Goal: Contribute content: Contribute content

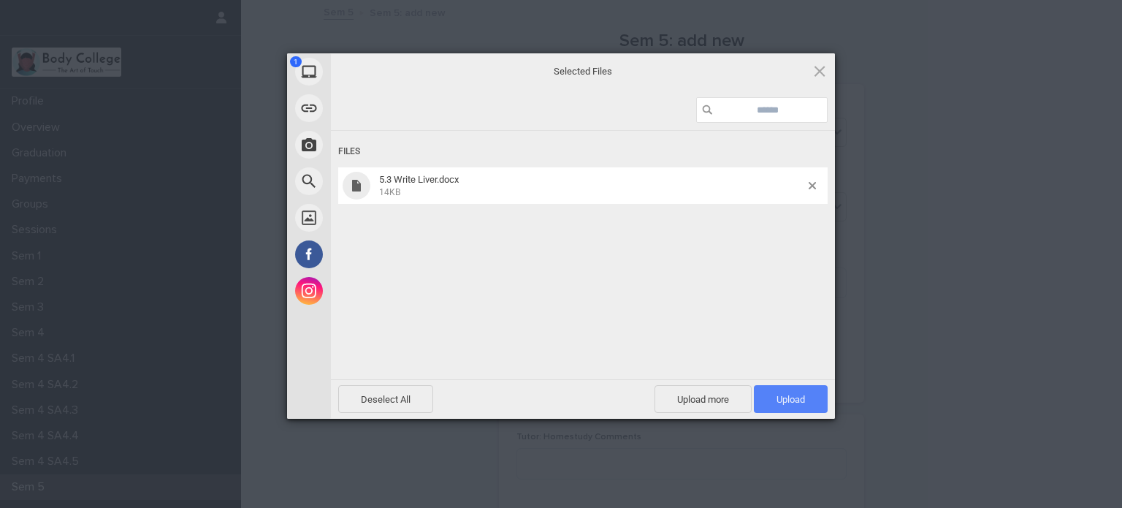
click at [789, 394] on span "Upload 1" at bounding box center [791, 399] width 28 height 11
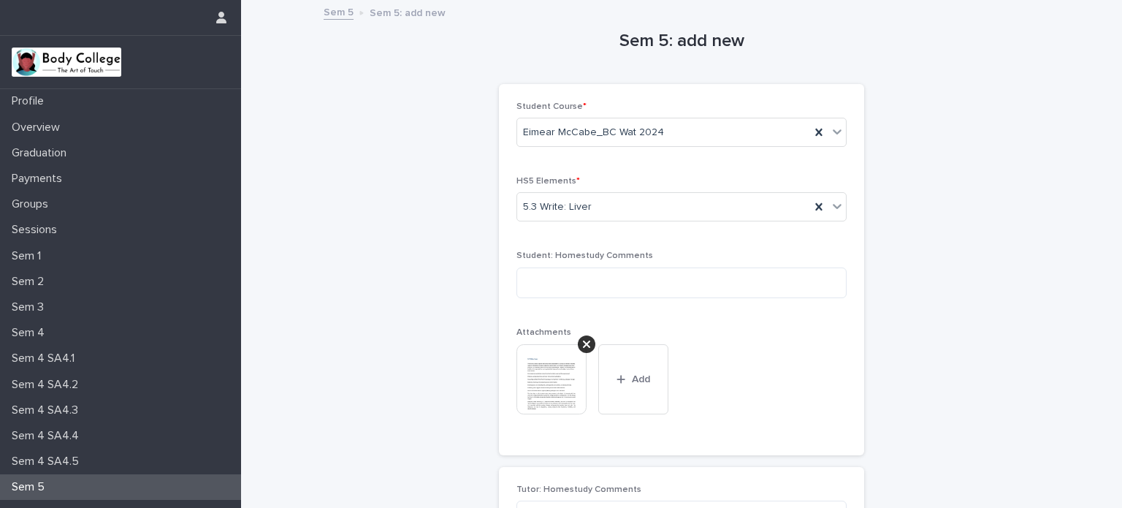
click at [956, 303] on div "Sem 5: add new Loading... Saving… Loading... Saving… Loading... Saving… Student…" at bounding box center [682, 335] width 716 height 669
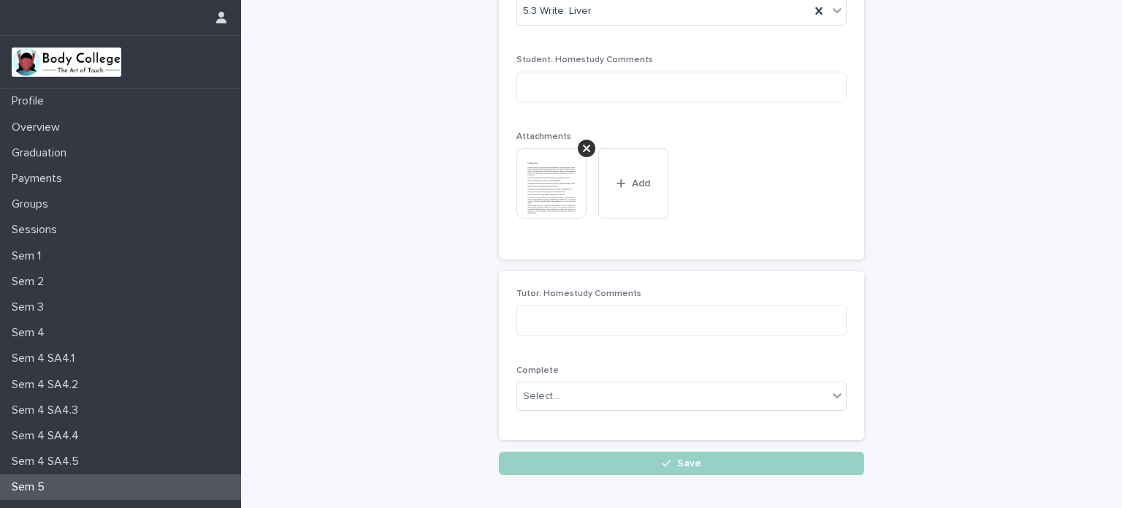
scroll to position [276, 0]
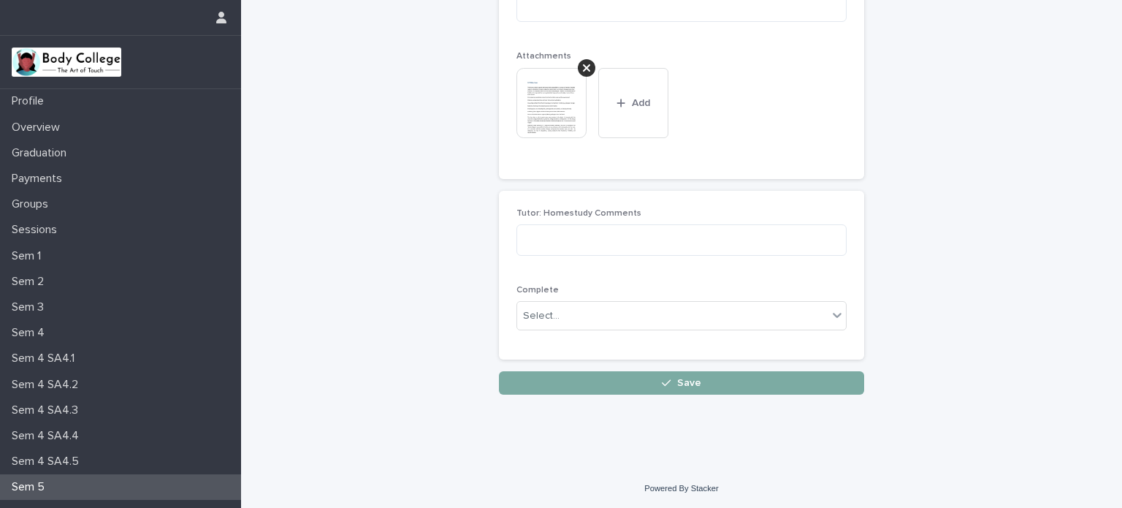
click at [723, 379] on button "Save" at bounding box center [681, 382] width 365 height 23
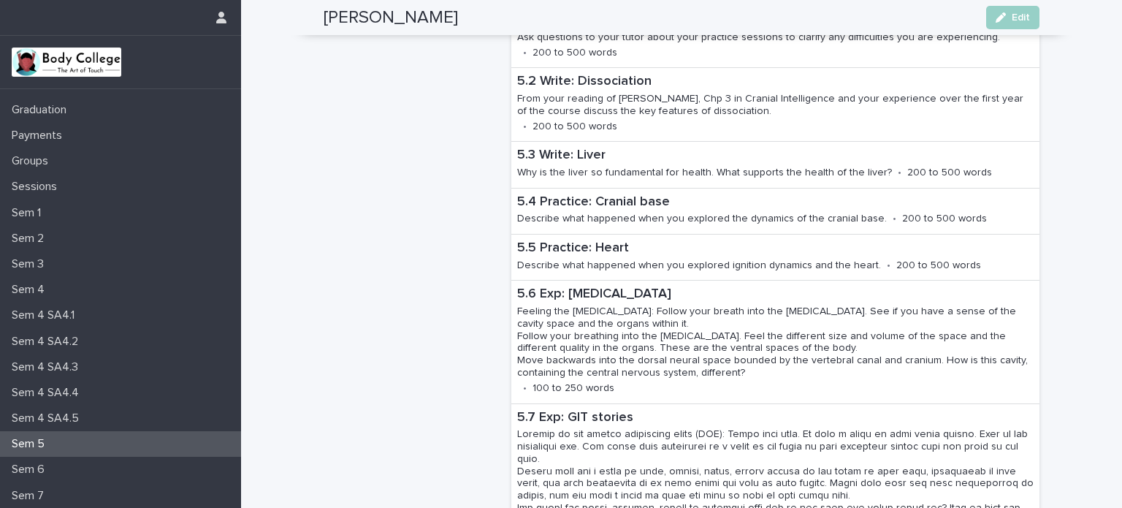
scroll to position [50, 0]
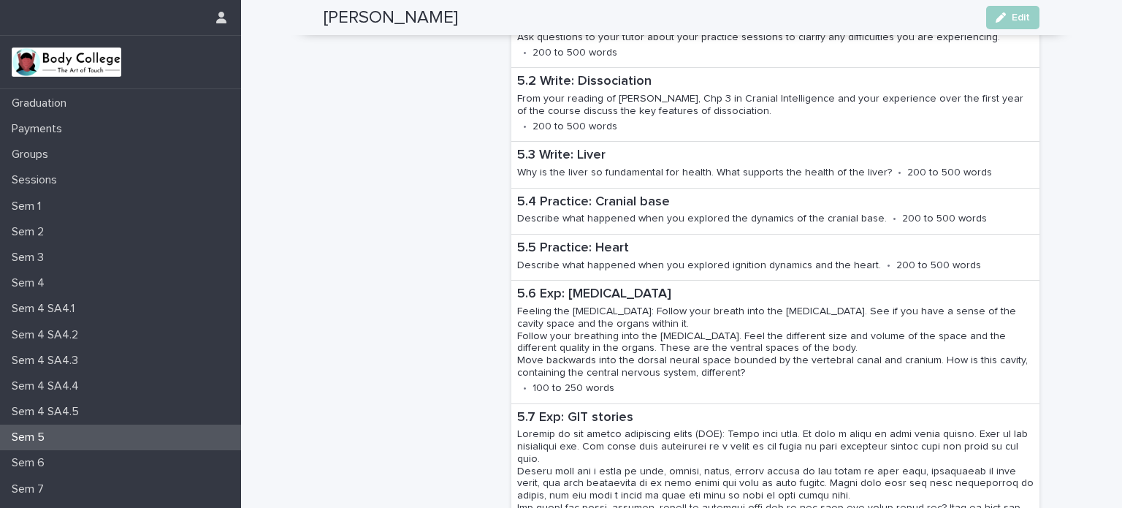
click at [135, 439] on div "Sem 5" at bounding box center [120, 437] width 241 height 26
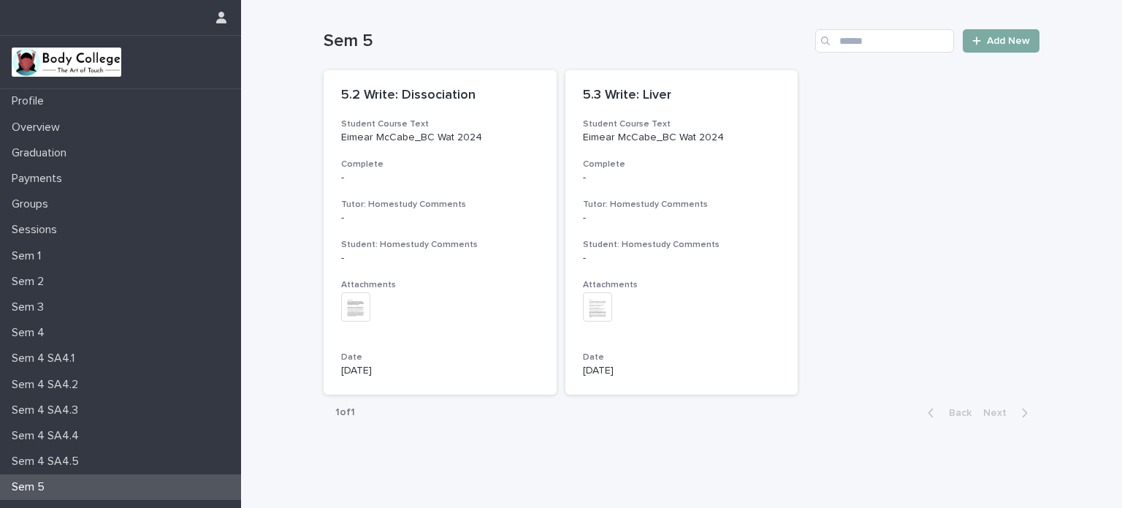
click at [987, 43] on span "Add New" at bounding box center [1008, 41] width 43 height 10
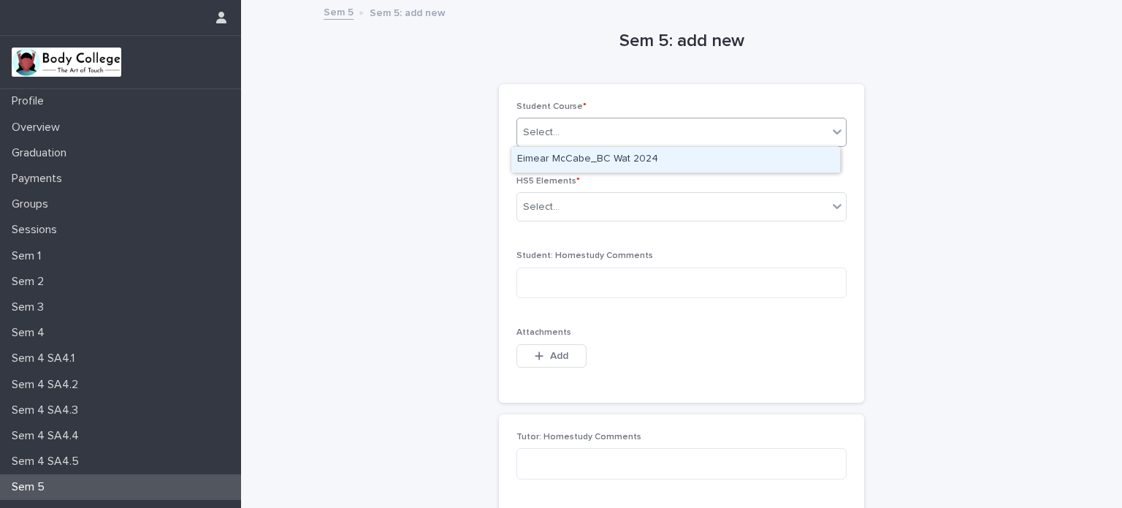
click at [814, 128] on div "Select..." at bounding box center [672, 133] width 310 height 24
click at [805, 150] on div "Eimear McCabe_BC Wat 2024" at bounding box center [675, 160] width 329 height 26
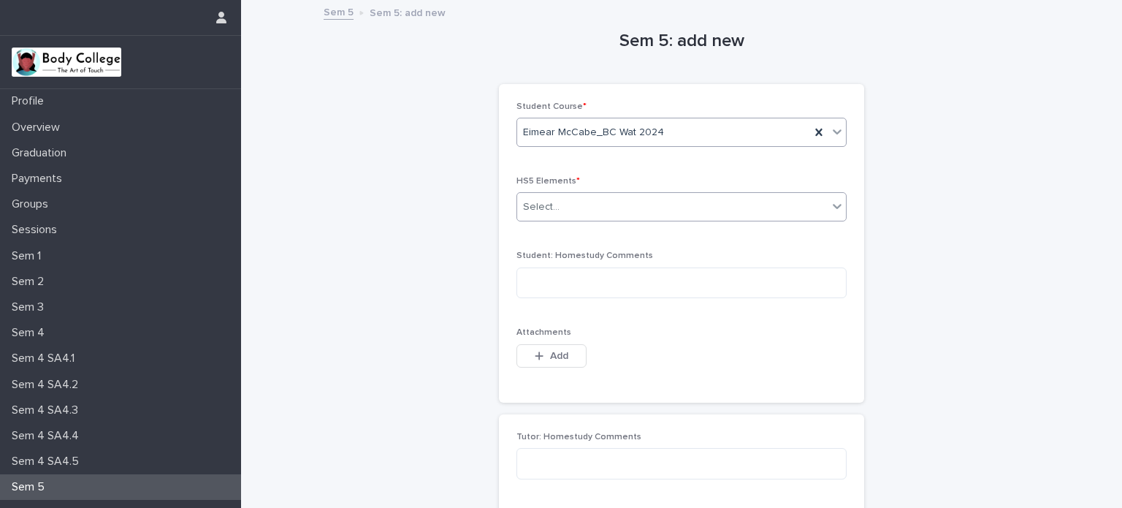
click at [805, 210] on div "Select..." at bounding box center [672, 207] width 310 height 24
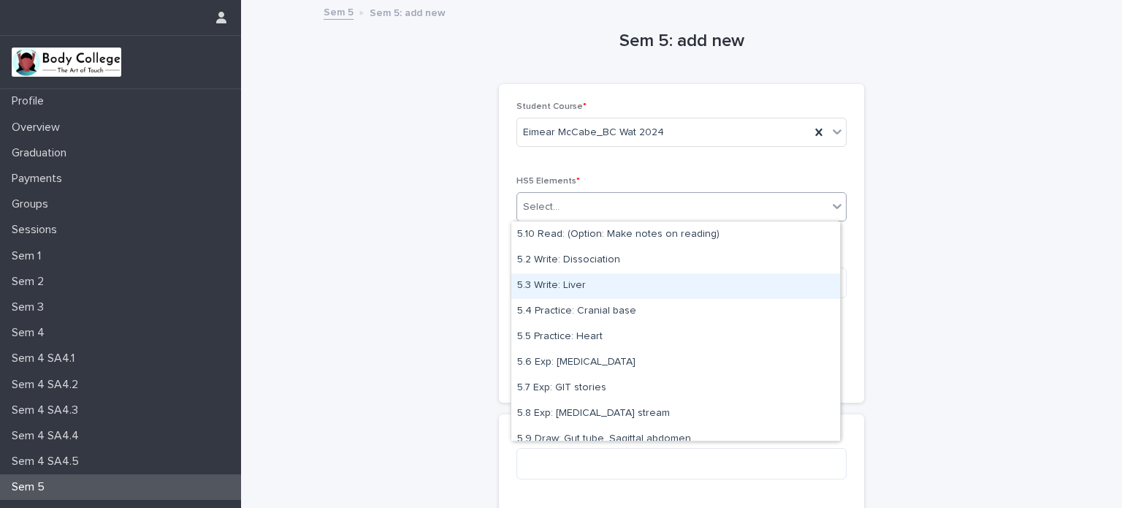
scroll to position [26, 0]
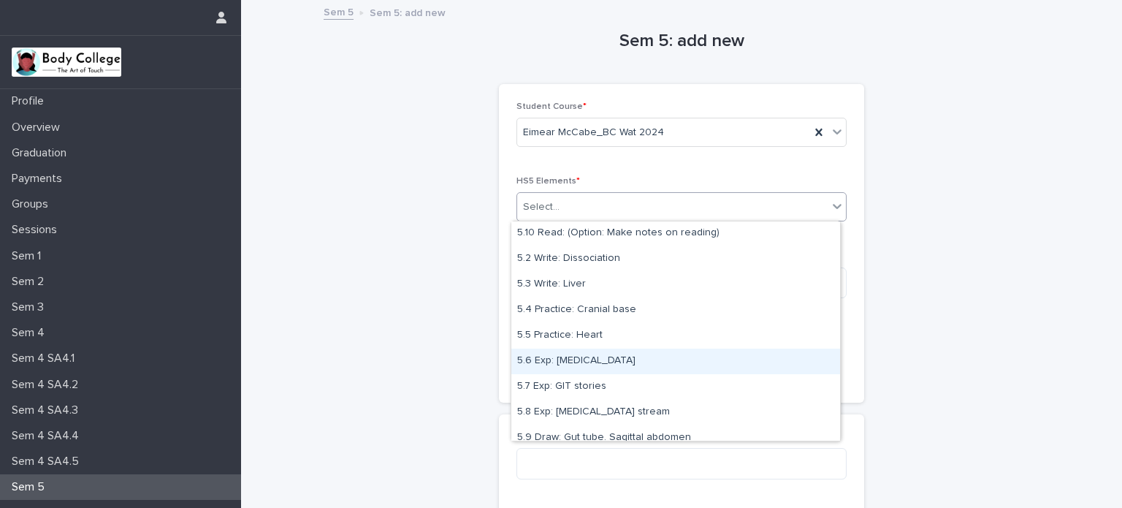
click at [594, 362] on div "5.6 Exp: [MEDICAL_DATA]" at bounding box center [675, 361] width 329 height 26
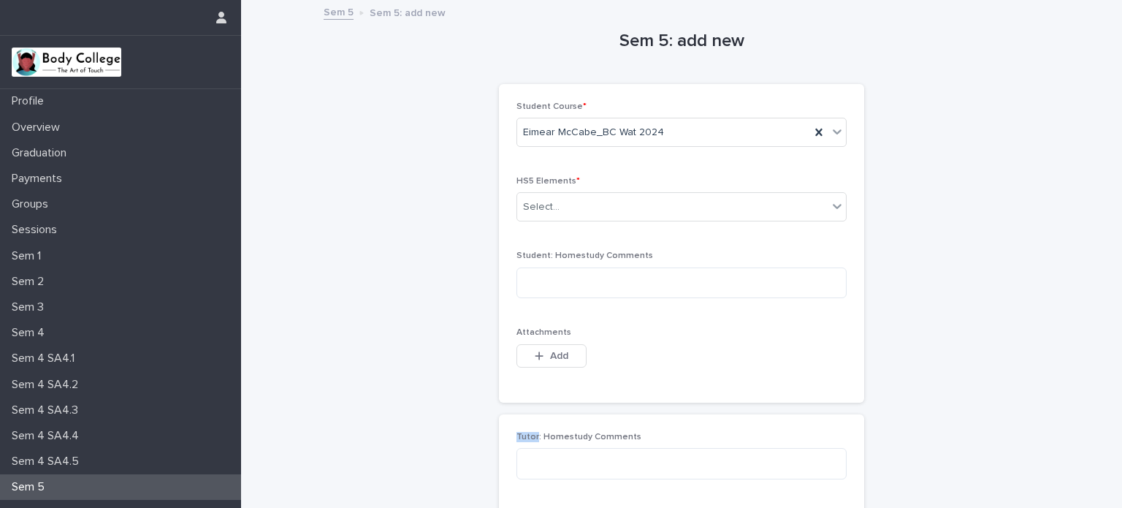
click at [594, 362] on div "This file cannot be opened Download File Add" at bounding box center [682, 358] width 330 height 29
click at [550, 351] on span "Add" at bounding box center [559, 356] width 18 height 10
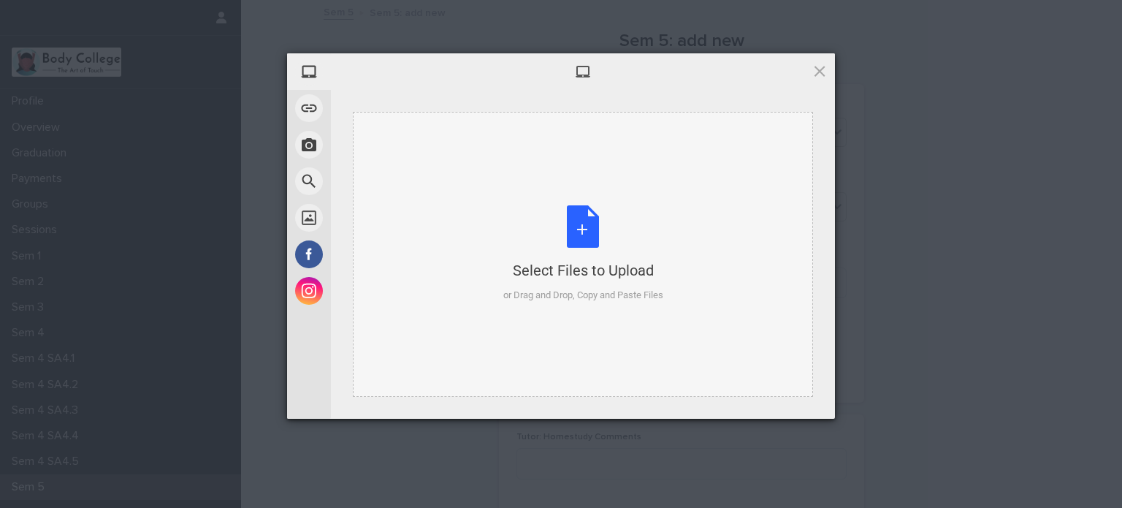
click at [583, 230] on div "Select Files to Upload or Drag and Drop, Copy and Paste Files" at bounding box center [583, 253] width 160 height 97
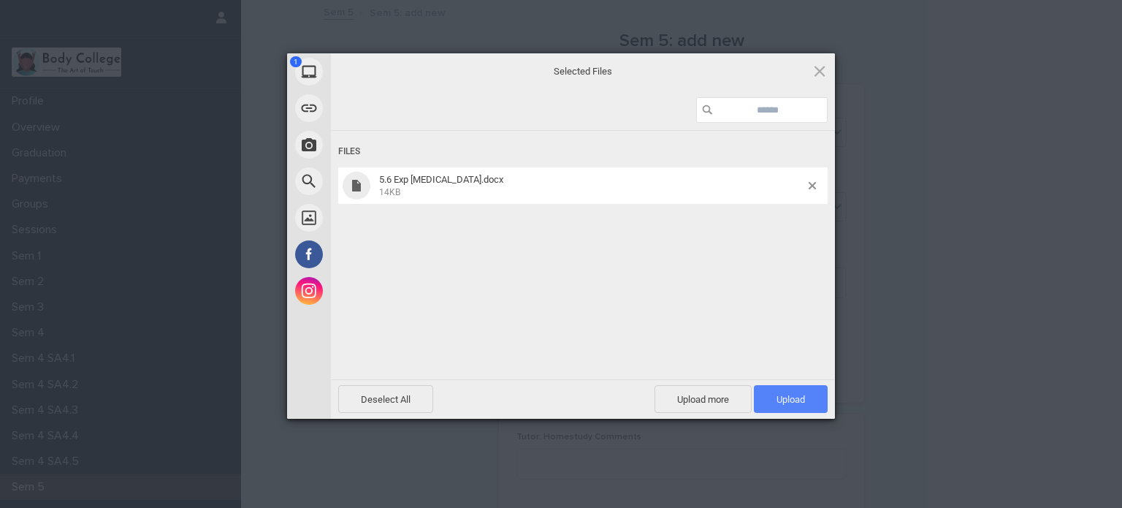
click at [785, 400] on span "Upload 1" at bounding box center [791, 399] width 28 height 11
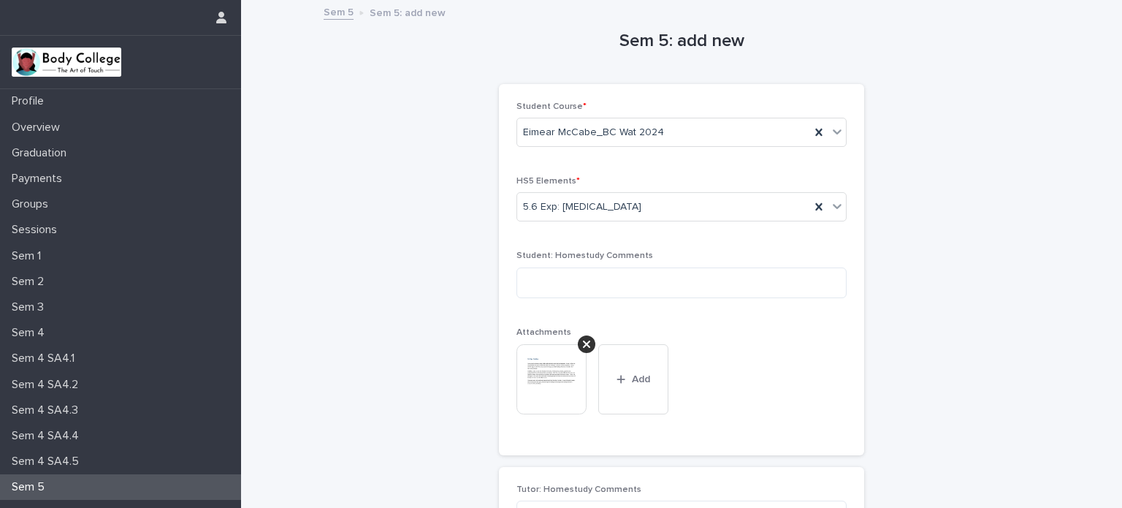
click at [956, 361] on div "Sem 5: add new Loading... Saving… Loading... Saving… Loading... Saving… Student…" at bounding box center [682, 335] width 716 height 669
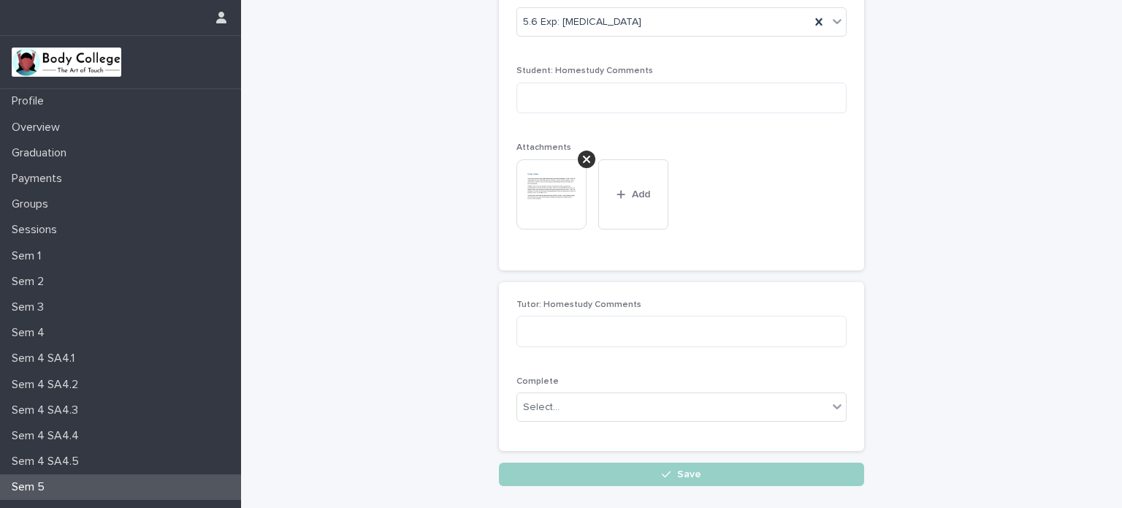
scroll to position [276, 0]
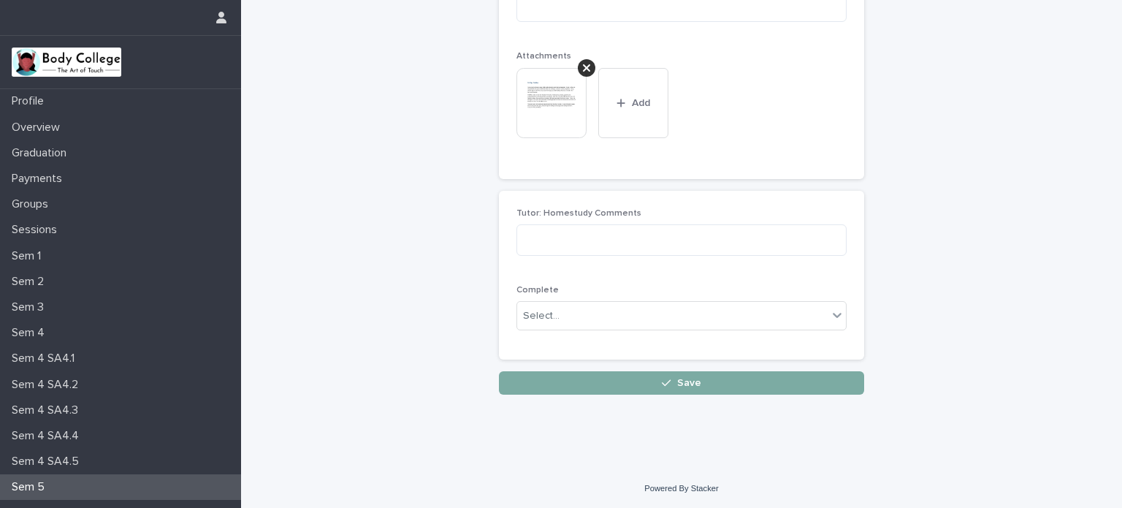
click at [781, 373] on button "Save" at bounding box center [681, 382] width 365 height 23
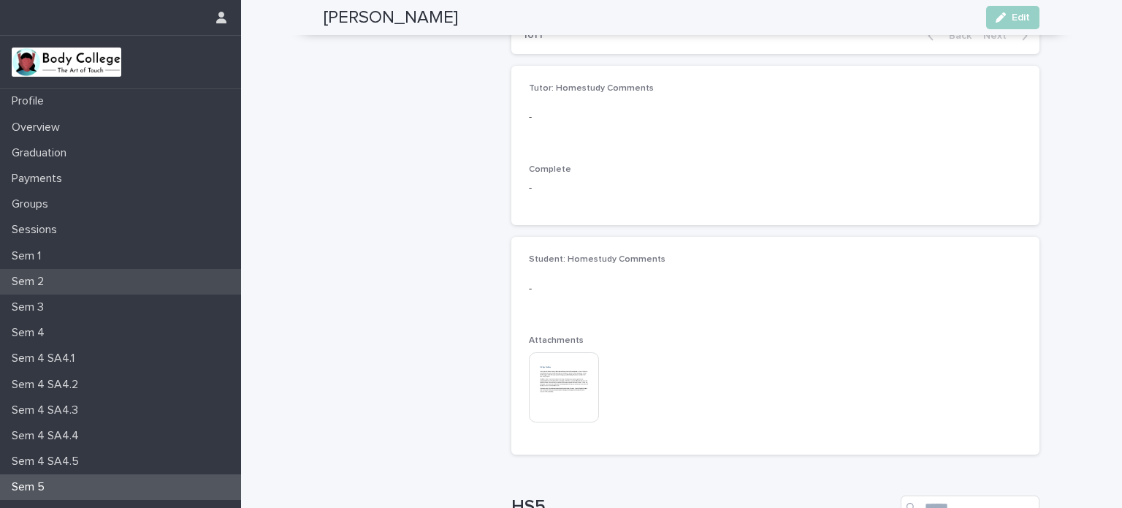
scroll to position [842, 0]
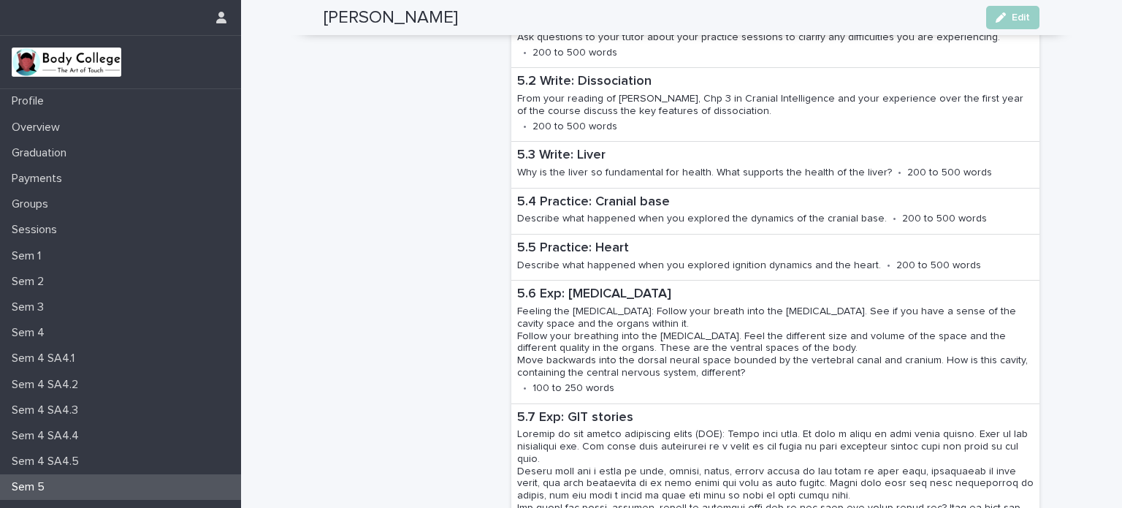
click at [51, 487] on p "Sem 5" at bounding box center [31, 487] width 50 height 14
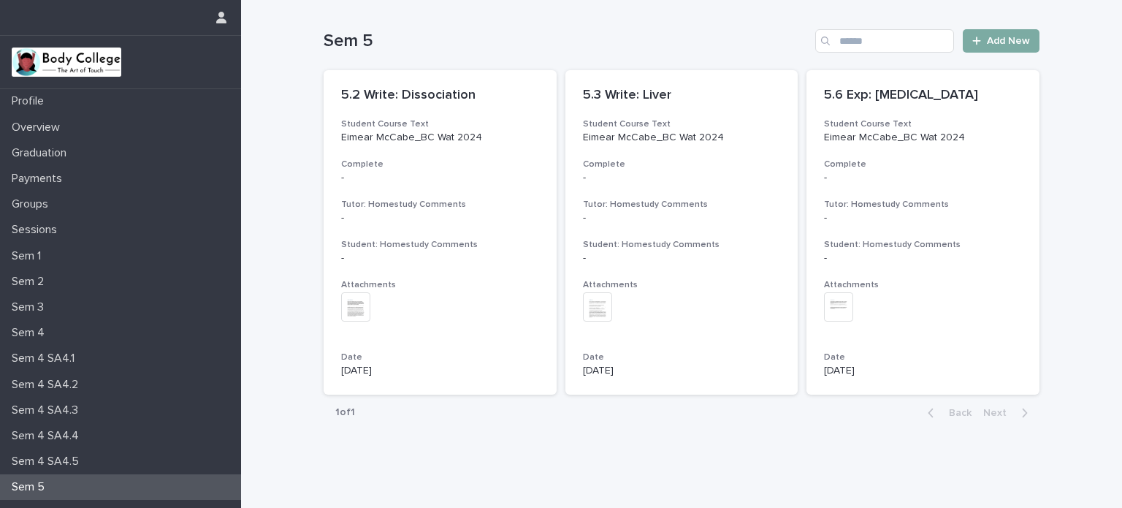
click at [1023, 40] on span "Add New" at bounding box center [1008, 41] width 43 height 10
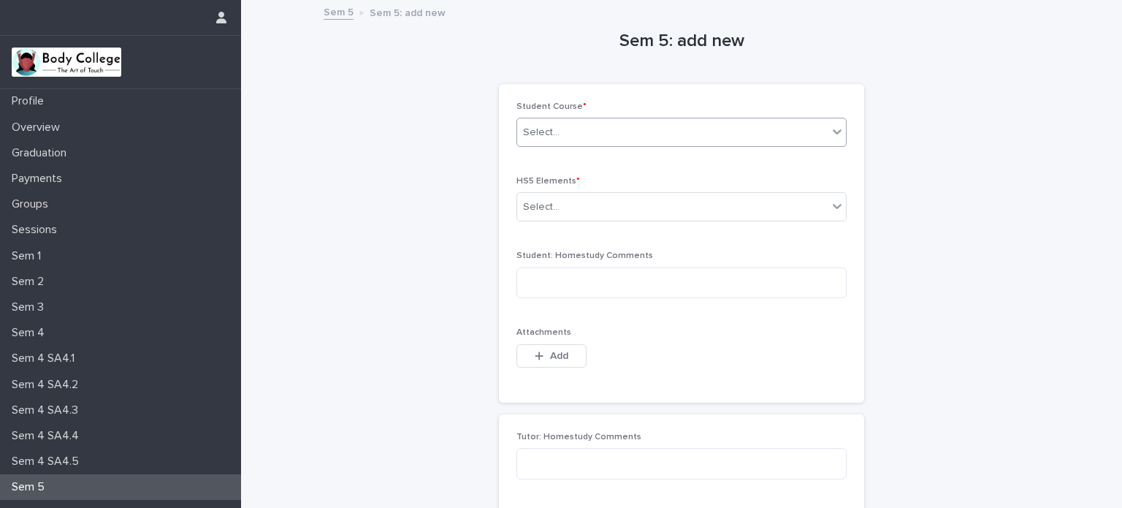
click at [807, 132] on div "Select..." at bounding box center [672, 133] width 310 height 24
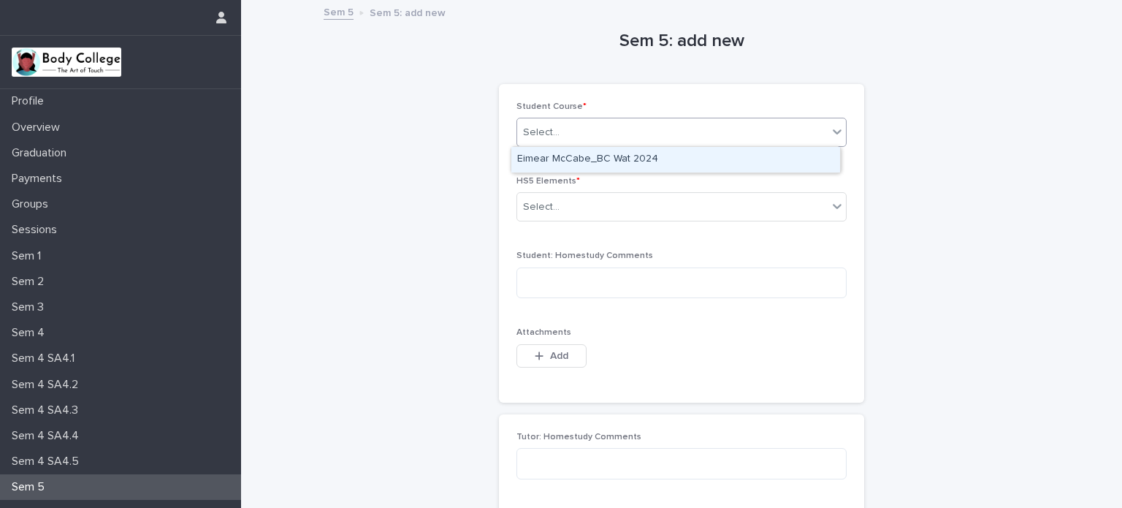
click at [785, 159] on div "Eimear McCabe_BC Wat 2024" at bounding box center [675, 160] width 329 height 26
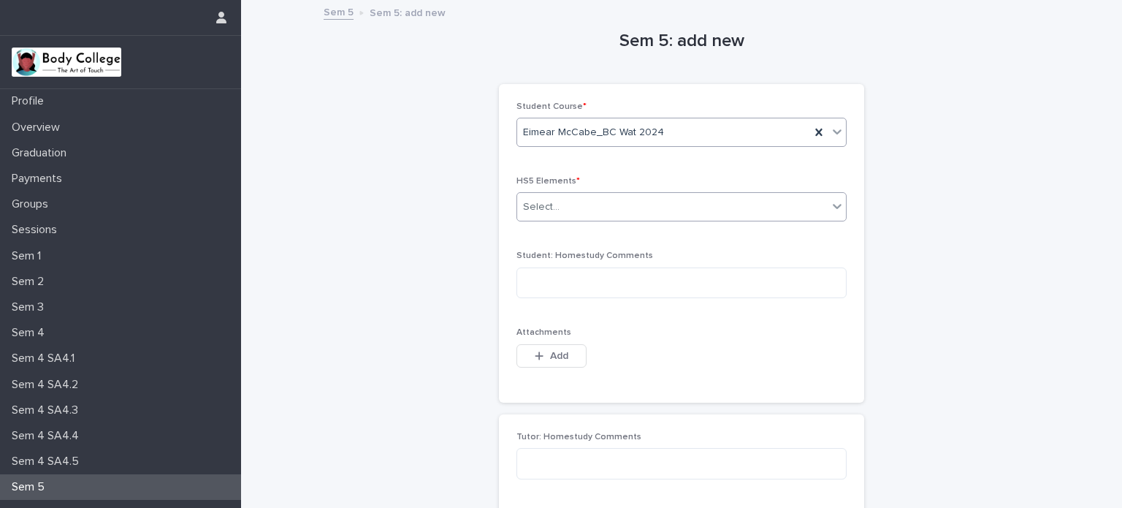
click at [755, 206] on div "Select..." at bounding box center [672, 207] width 310 height 24
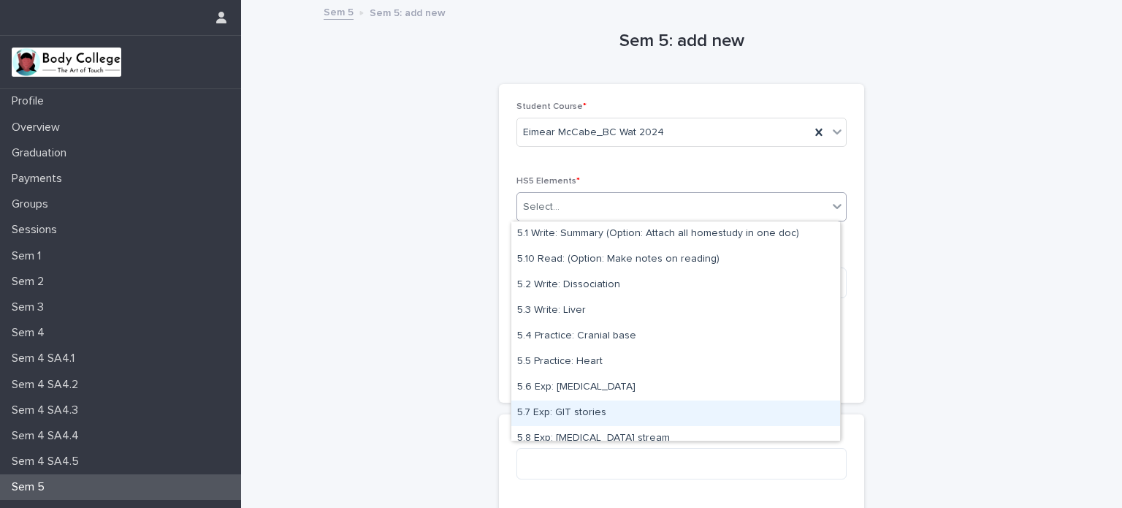
click at [605, 421] on div "5.7 Exp: GIT stories" at bounding box center [675, 413] width 329 height 26
click at [605, 421] on div "Tutor: Homestudy Comments Complete Select..." at bounding box center [681, 498] width 365 height 169
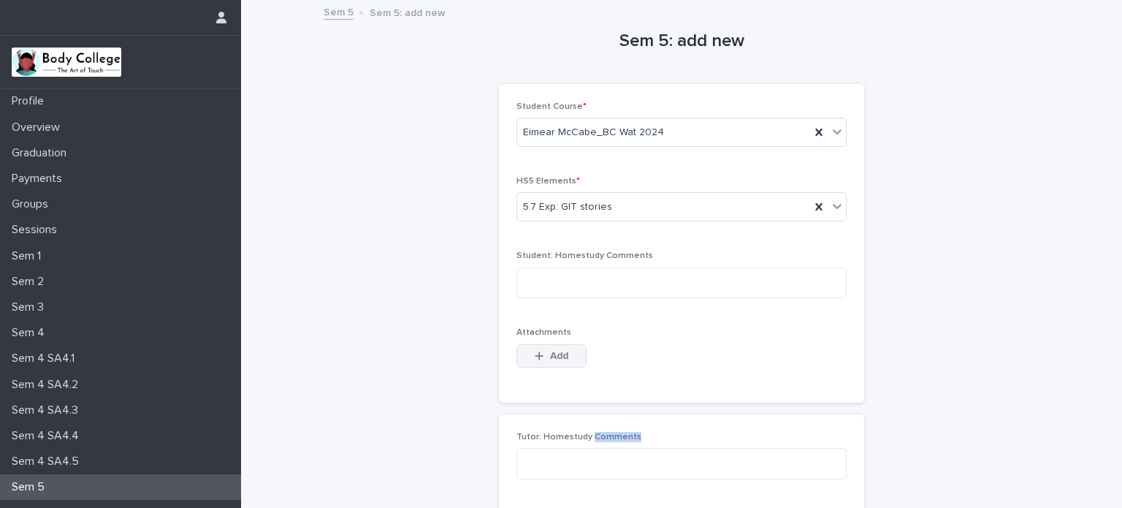
click at [563, 353] on button "Add" at bounding box center [552, 355] width 70 height 23
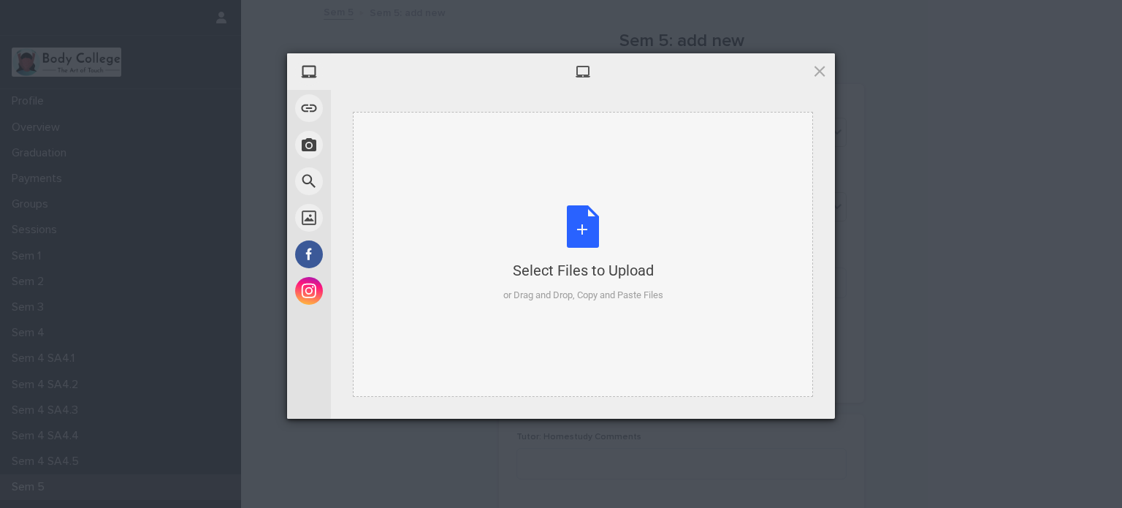
click at [590, 220] on div "Select Files to Upload or Drag and Drop, Copy and Paste Files" at bounding box center [583, 253] width 160 height 97
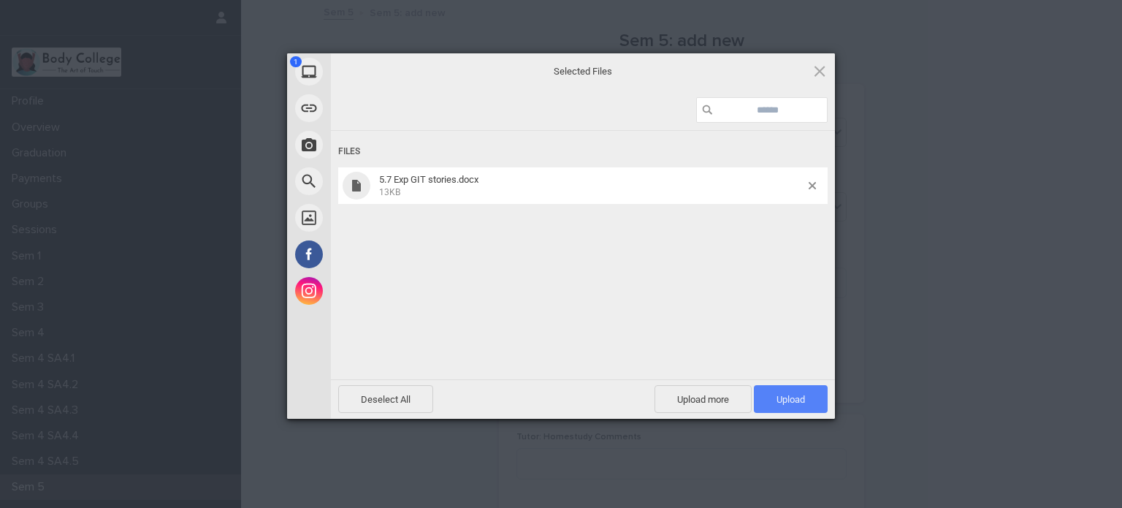
click at [796, 395] on span "Upload 1" at bounding box center [791, 399] width 28 height 11
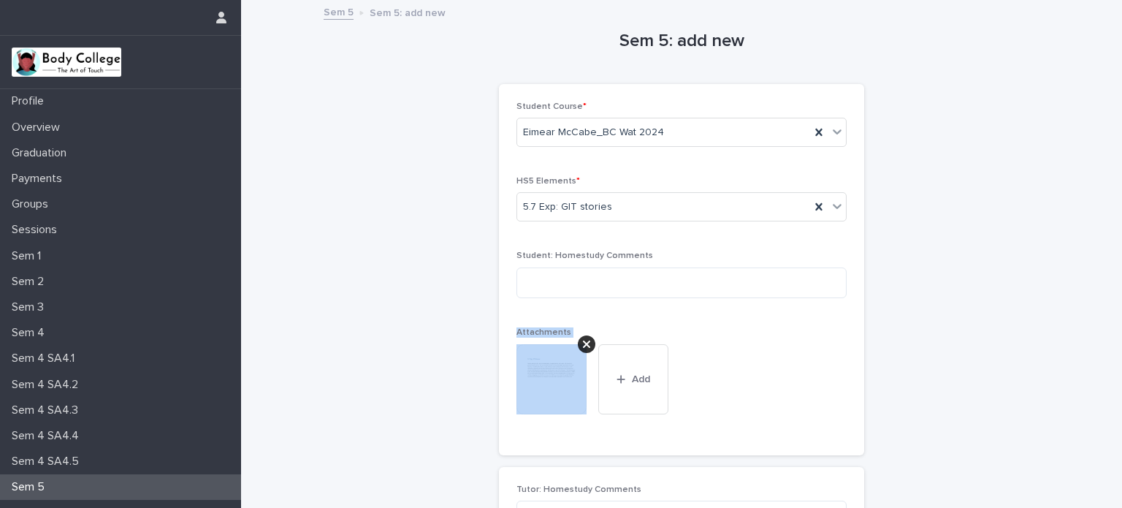
drag, startPoint x: 1050, startPoint y: 272, endPoint x: 1031, endPoint y: 367, distance: 96.9
click at [1031, 367] on div "Loading... Saving… Loading... Saving… Sem 5: add new Loading... Saving… Loading…" at bounding box center [681, 372] width 881 height 742
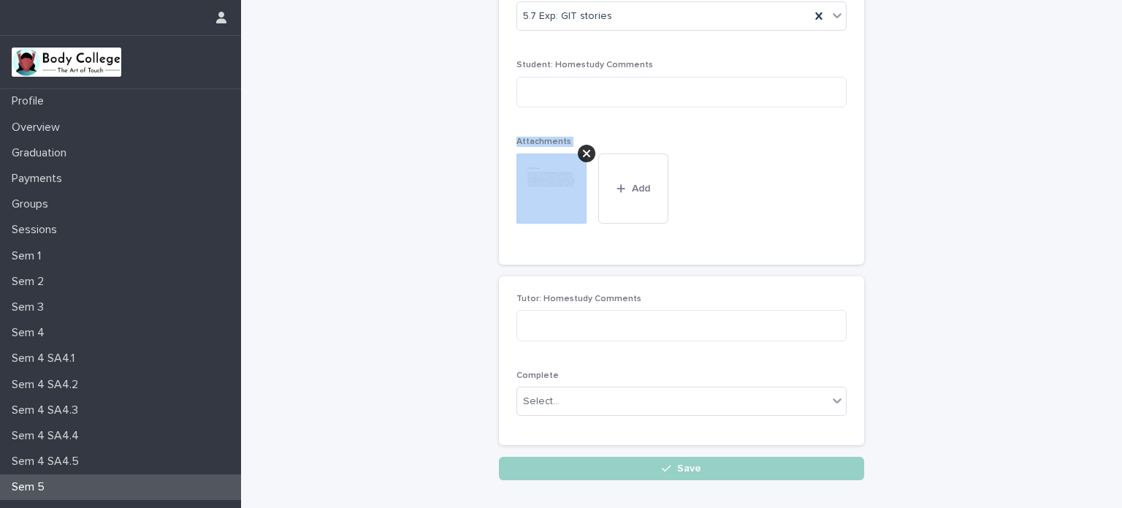
scroll to position [276, 0]
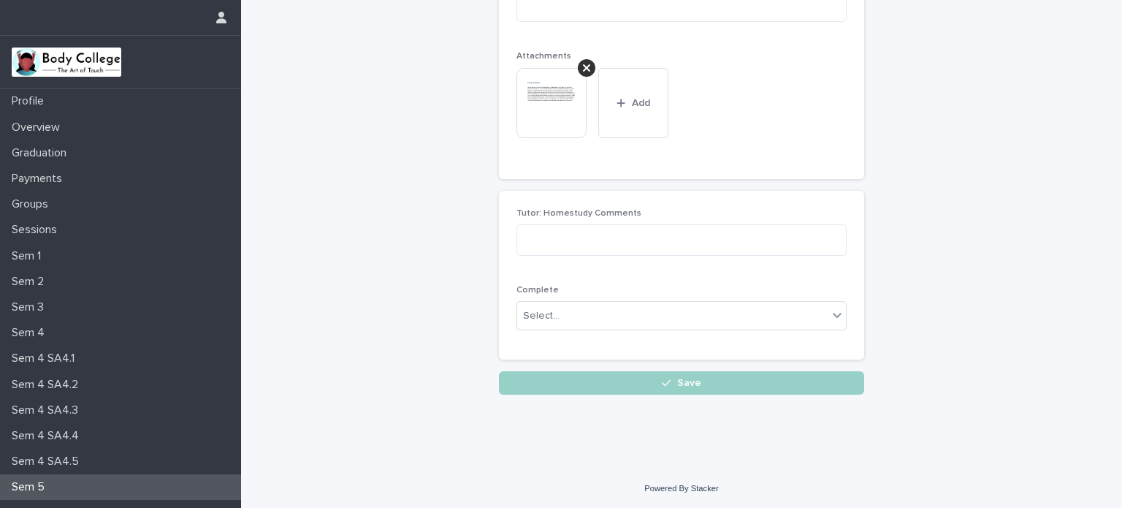
click at [1001, 300] on div "Sem 5: add new Loading... Saving… Loading... Saving… Loading... Saving… Student…" at bounding box center [682, 59] width 716 height 669
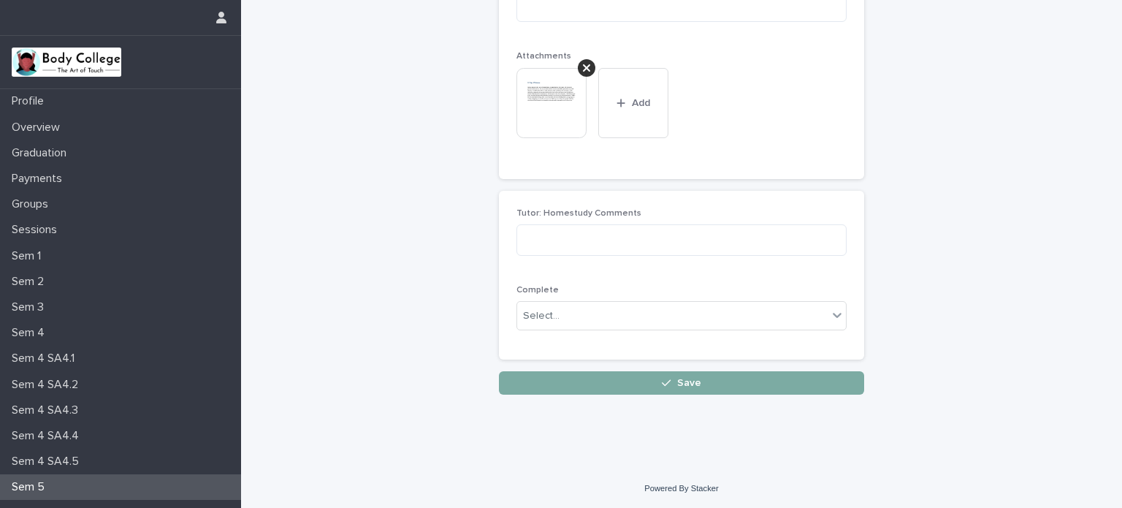
click at [743, 380] on button "Save" at bounding box center [681, 382] width 365 height 23
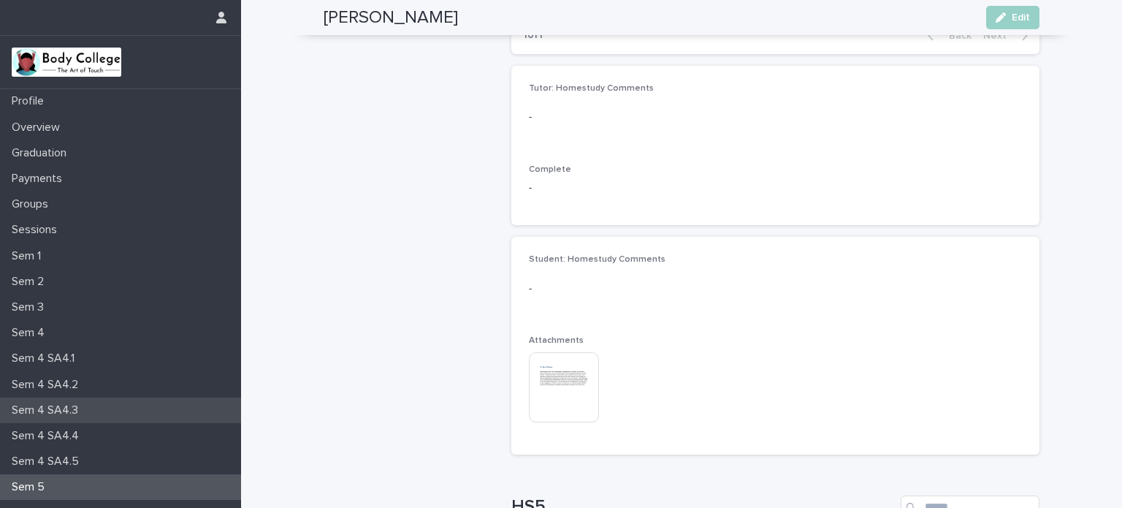
scroll to position [842, 0]
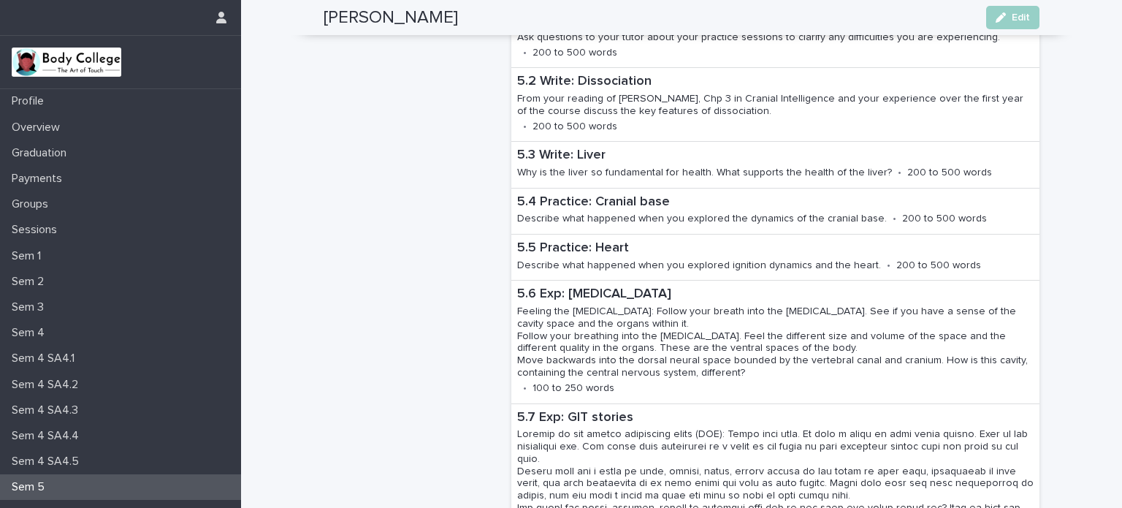
click at [55, 492] on p "Sem 5" at bounding box center [31, 487] width 50 height 14
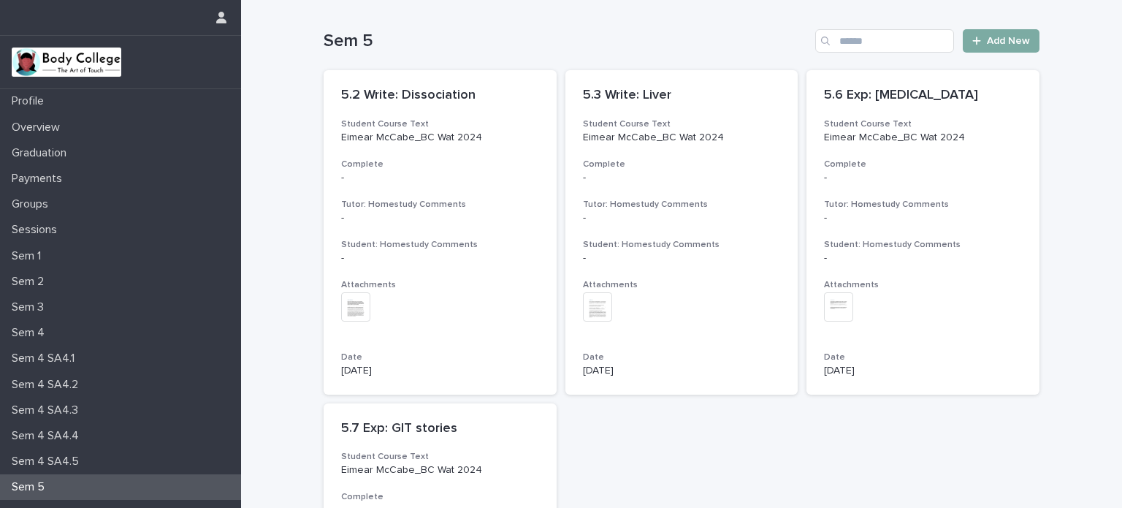
click at [1005, 34] on link "Add New" at bounding box center [1001, 40] width 77 height 23
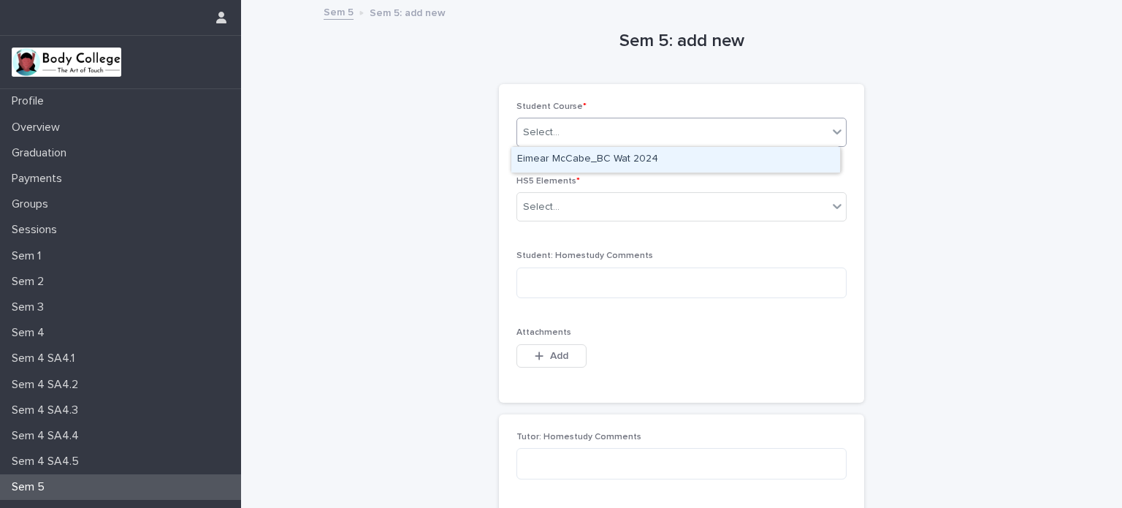
click at [777, 129] on div "Select..." at bounding box center [672, 133] width 310 height 24
click at [741, 163] on div "Eimear McCabe_BC Wat 2024" at bounding box center [675, 160] width 329 height 26
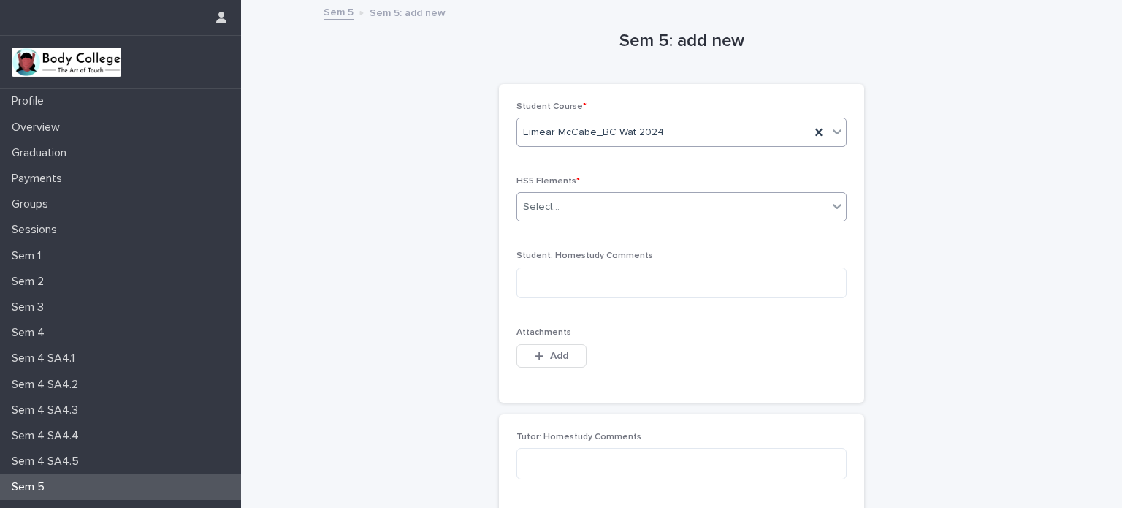
click at [712, 204] on div "Select..." at bounding box center [672, 207] width 310 height 24
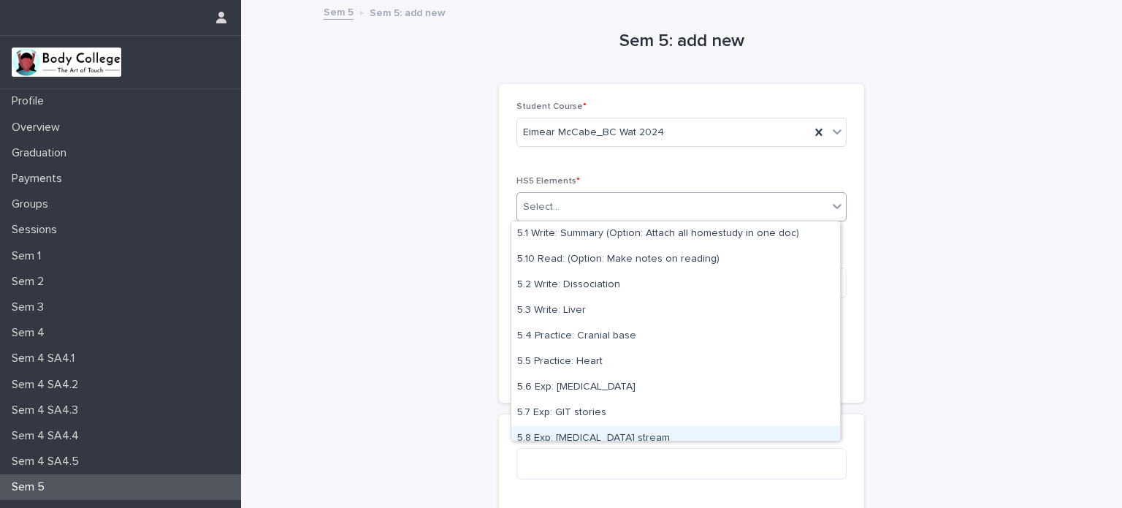
click at [625, 435] on div "5.8 Exp: [MEDICAL_DATA] stream" at bounding box center [675, 439] width 329 height 26
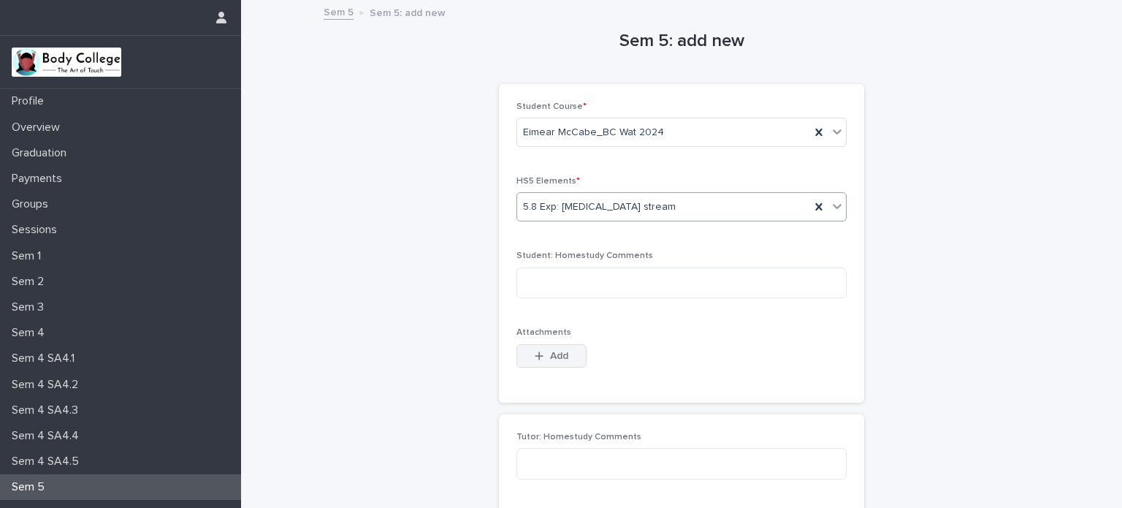
click at [563, 357] on button "Add" at bounding box center [552, 355] width 70 height 23
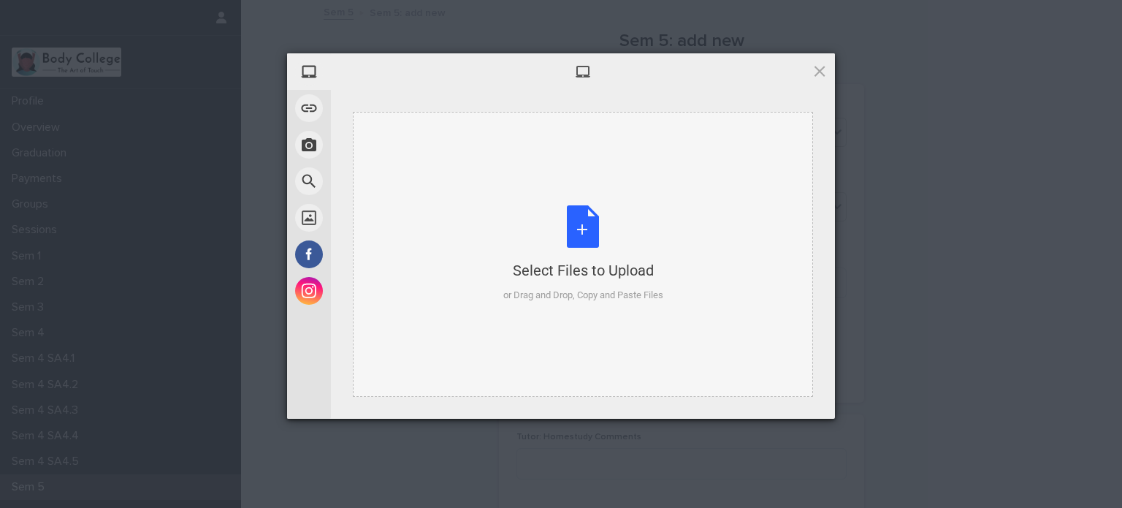
click at [582, 235] on div "Select Files to Upload or Drag and Drop, Copy and Paste Files" at bounding box center [583, 253] width 160 height 97
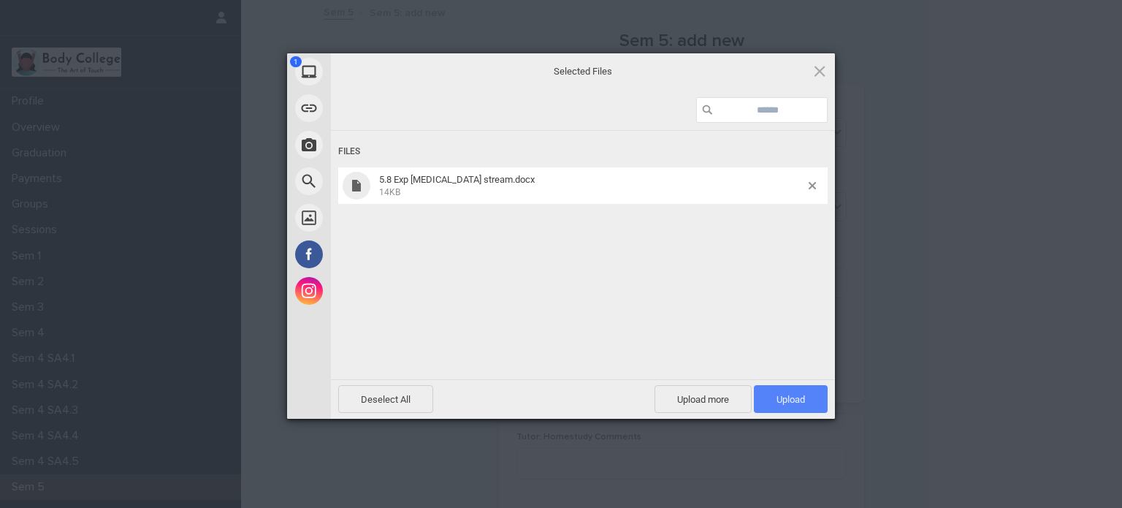
click at [798, 397] on span "Upload 1" at bounding box center [791, 399] width 28 height 11
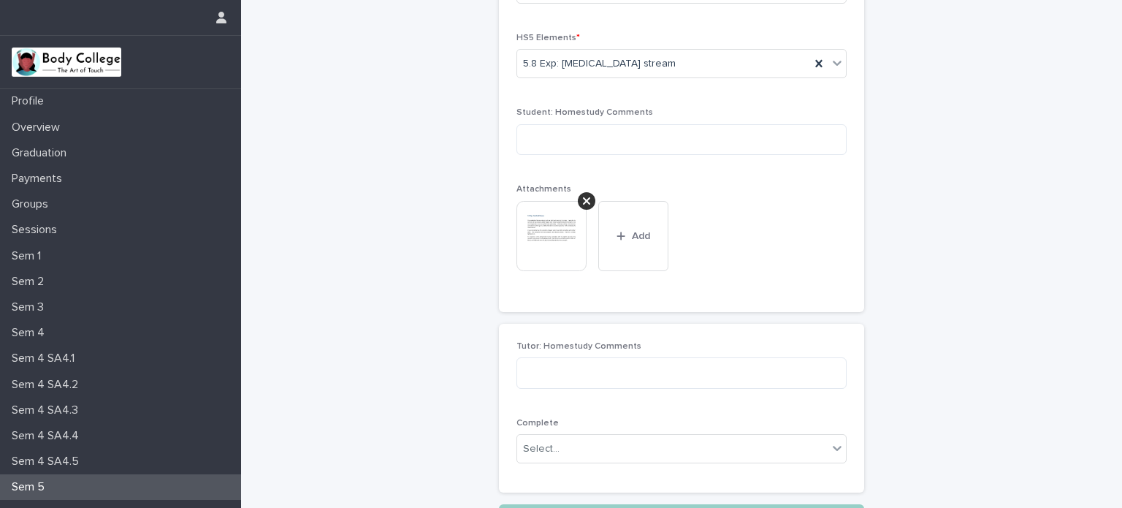
scroll to position [190, 0]
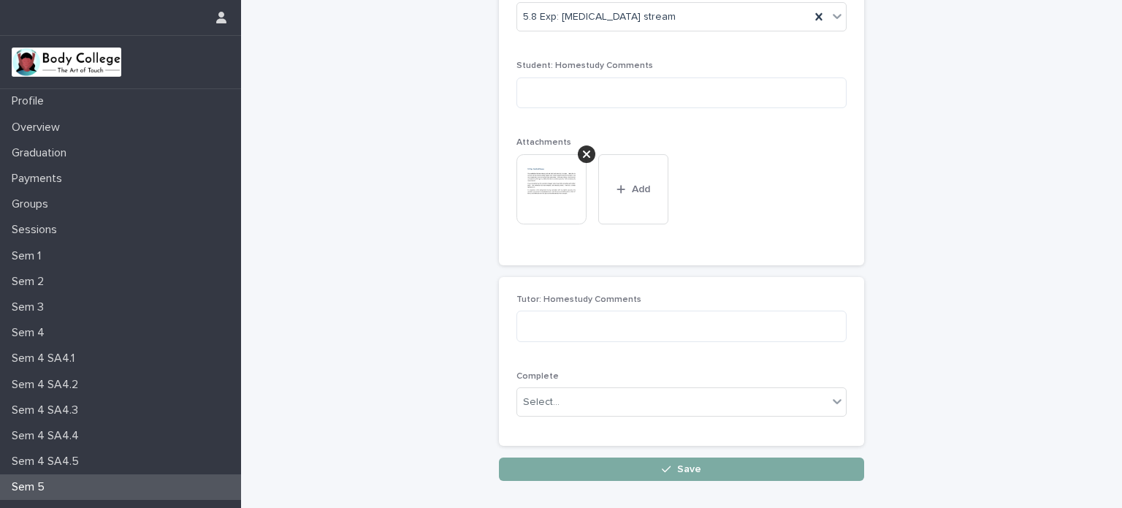
click at [698, 467] on button "Save" at bounding box center [681, 468] width 365 height 23
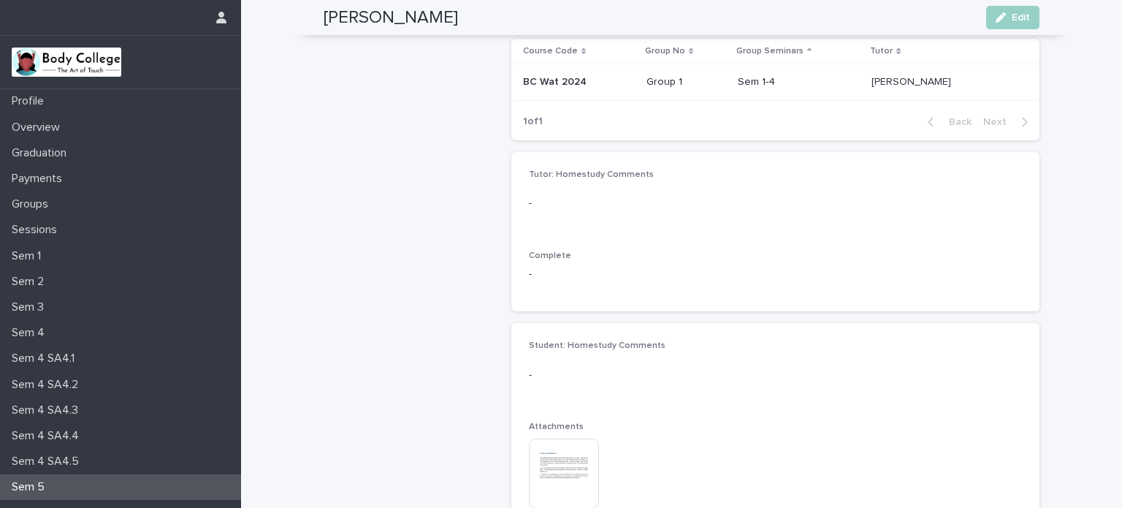
scroll to position [756, 0]
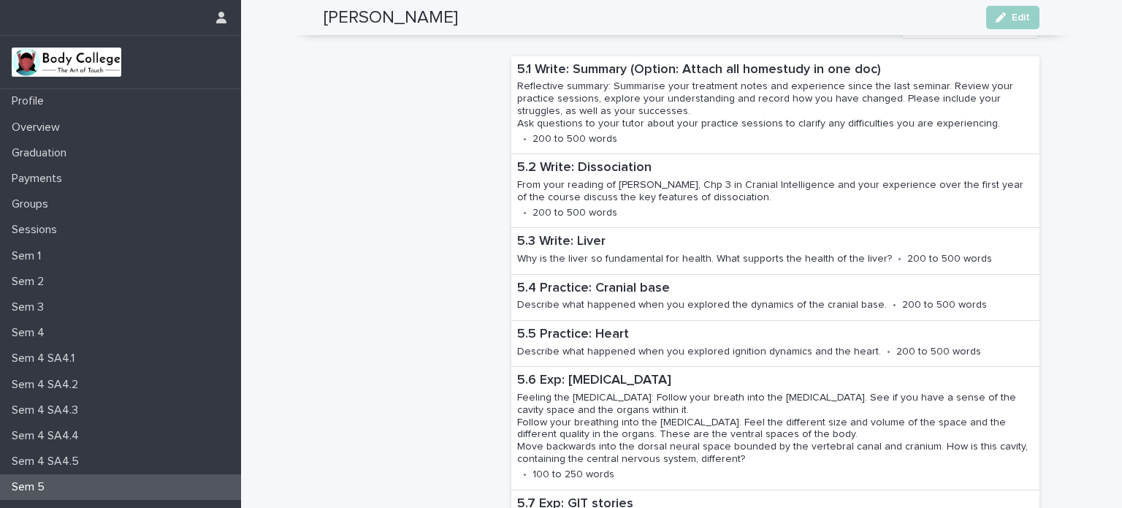
click at [117, 481] on div "Sem 5" at bounding box center [120, 487] width 241 height 26
